Goal: Information Seeking & Learning: Learn about a topic

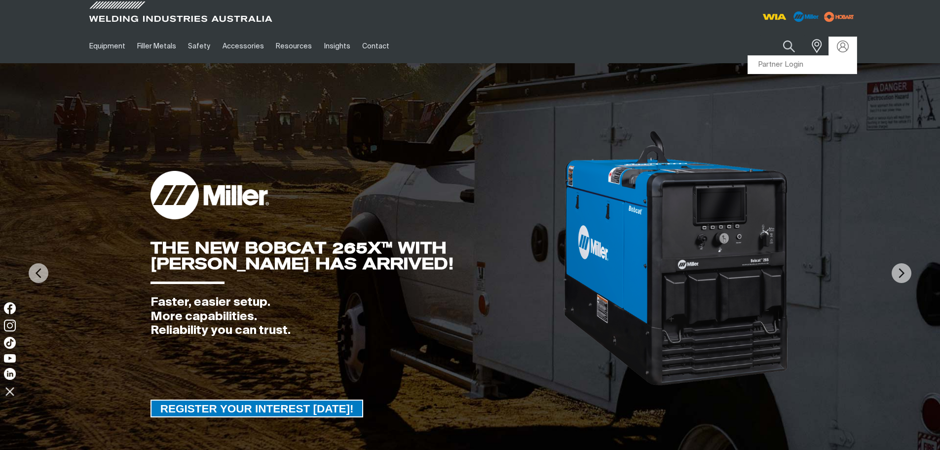
click at [781, 63] on link "Partner Login" at bounding box center [802, 65] width 109 height 18
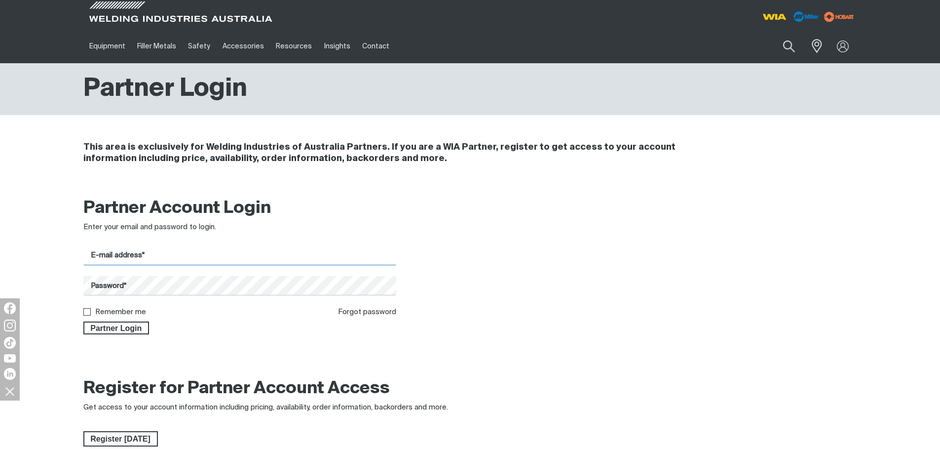
type input "[PERSON_NAME][EMAIL_ADDRESS][PERSON_NAME][DOMAIN_NAME]"
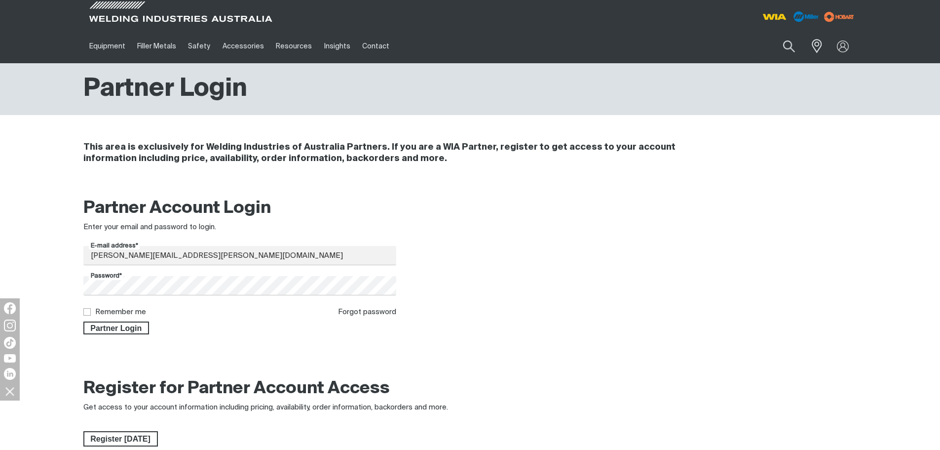
click at [85, 313] on input "Remember me" at bounding box center [86, 311] width 6 height 6
checkbox input "true"
click at [105, 322] on body "Jump to main navigation Equipment Stick Welders TIG Welders MIG Welders Multi-P…" at bounding box center [470, 378] width 940 height 756
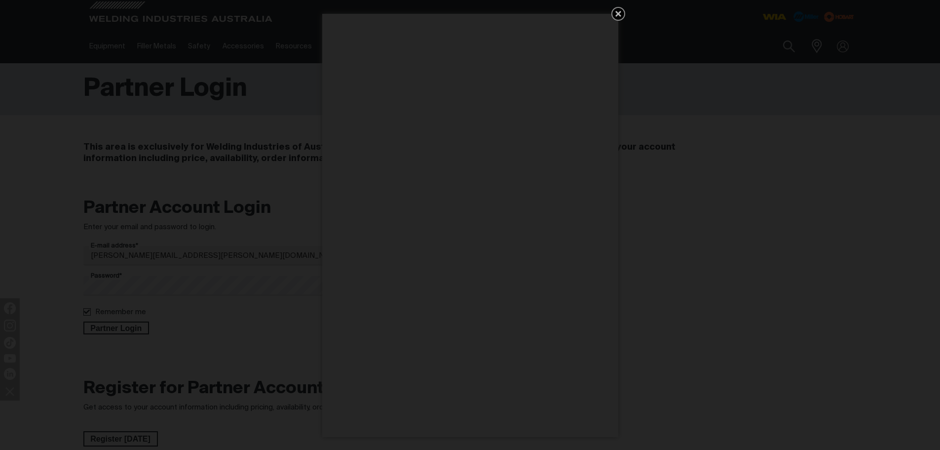
click at [614, 14] on icon "Get 5 WIA Welding Guides Free!" at bounding box center [618, 14] width 12 height 12
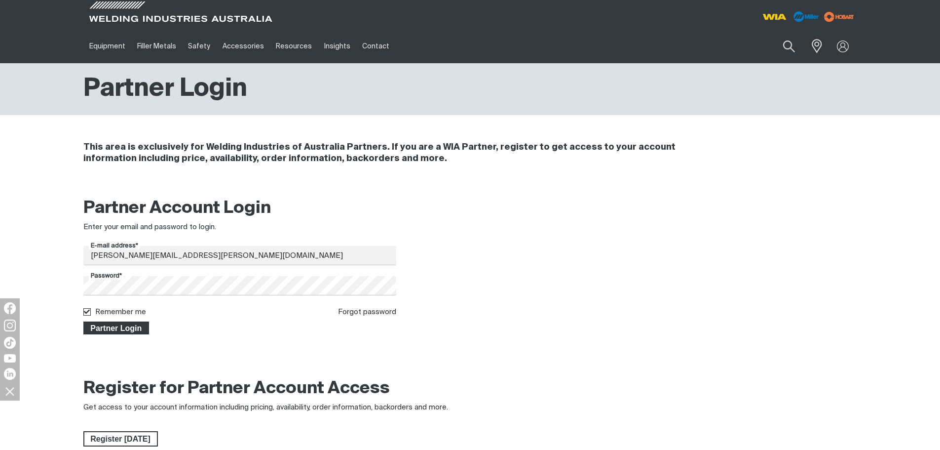
click at [113, 325] on span "Partner Login" at bounding box center [116, 327] width 64 height 13
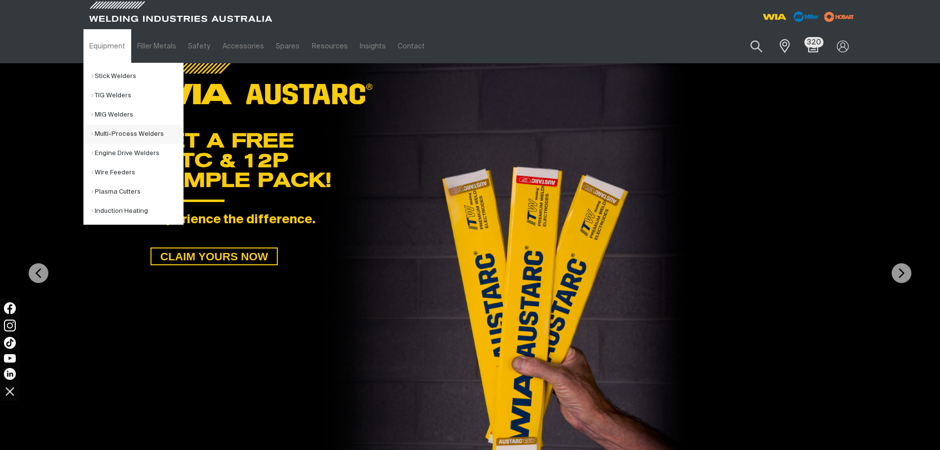
click at [134, 132] on link "Multi-Process Welders" at bounding box center [137, 133] width 92 height 19
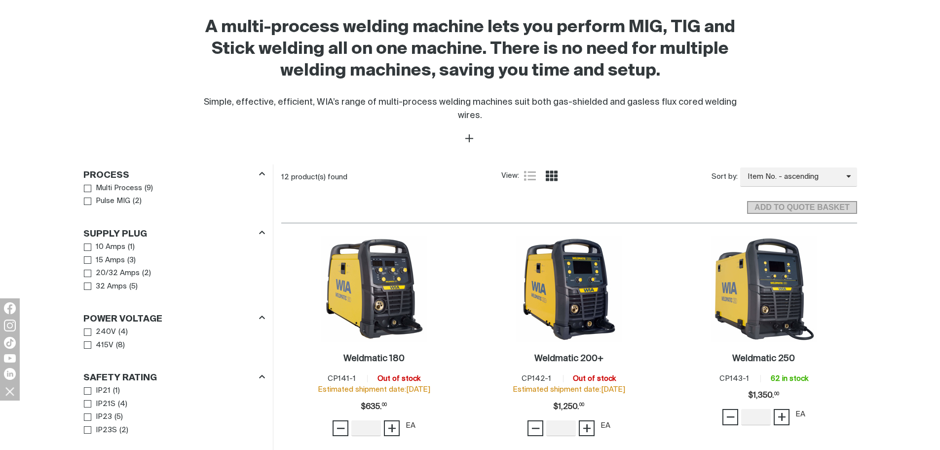
scroll to position [345, 0]
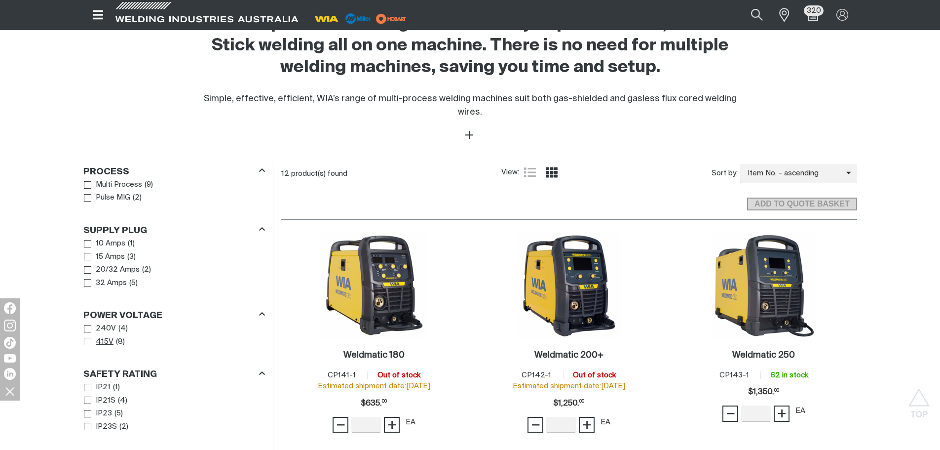
click at [85, 338] on span "Power Voltage" at bounding box center [87, 341] width 7 height 7
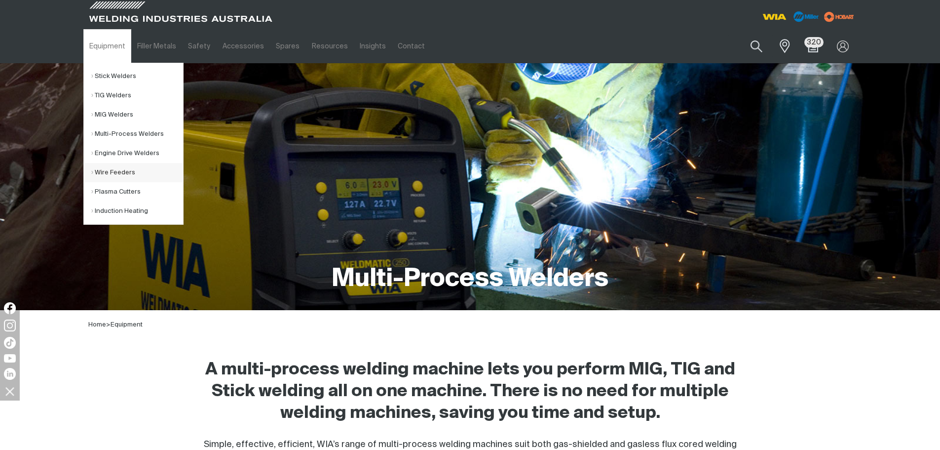
click at [125, 174] on link "Wire Feeders" at bounding box center [137, 172] width 92 height 19
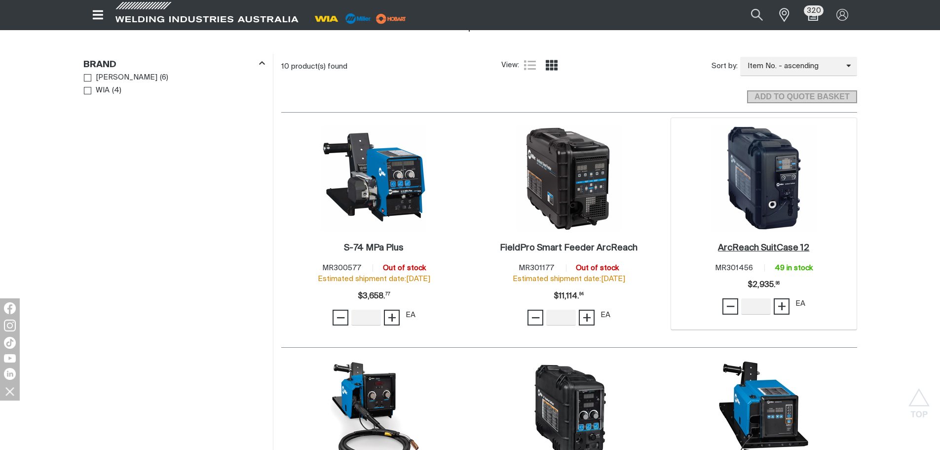
scroll to position [493, 0]
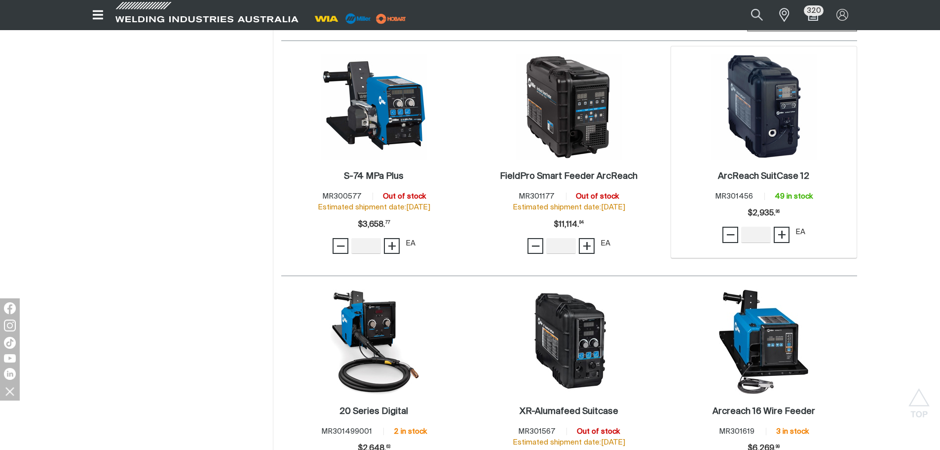
scroll to position [493, 0]
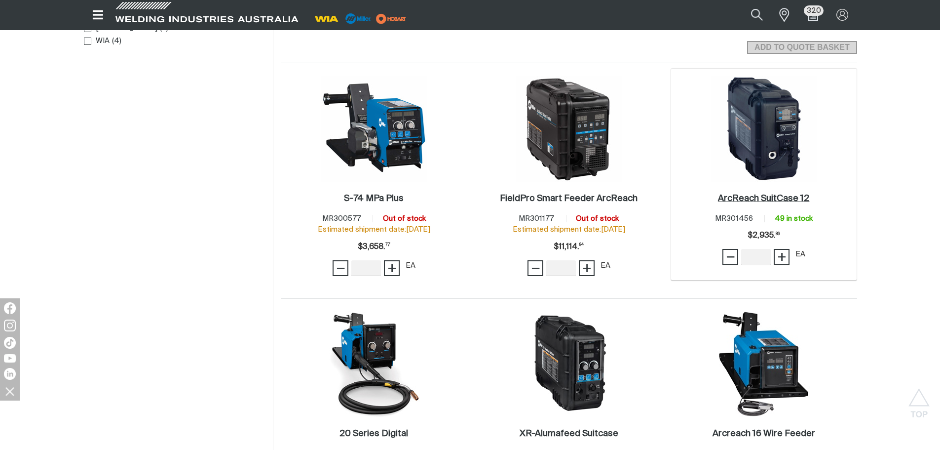
click at [763, 203] on link "ArcReach SuitCase 12 ." at bounding box center [763, 198] width 91 height 11
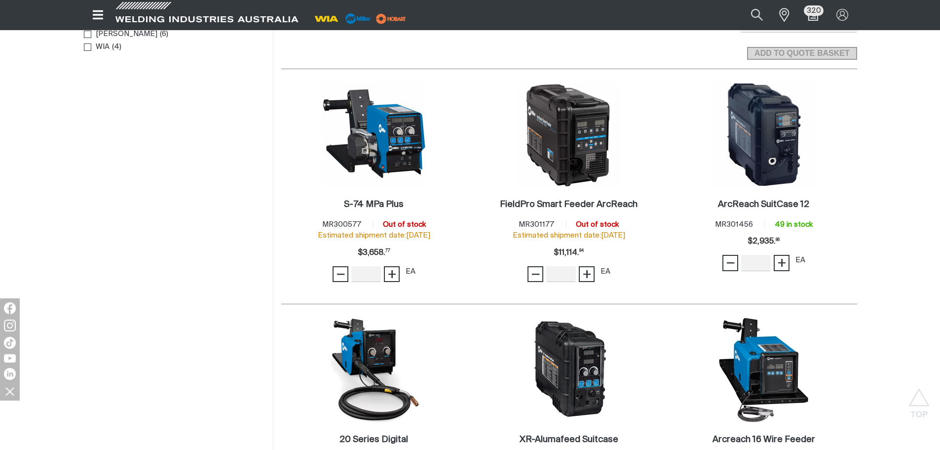
scroll to position [493, 0]
